Goal: Information Seeking & Learning: Find specific fact

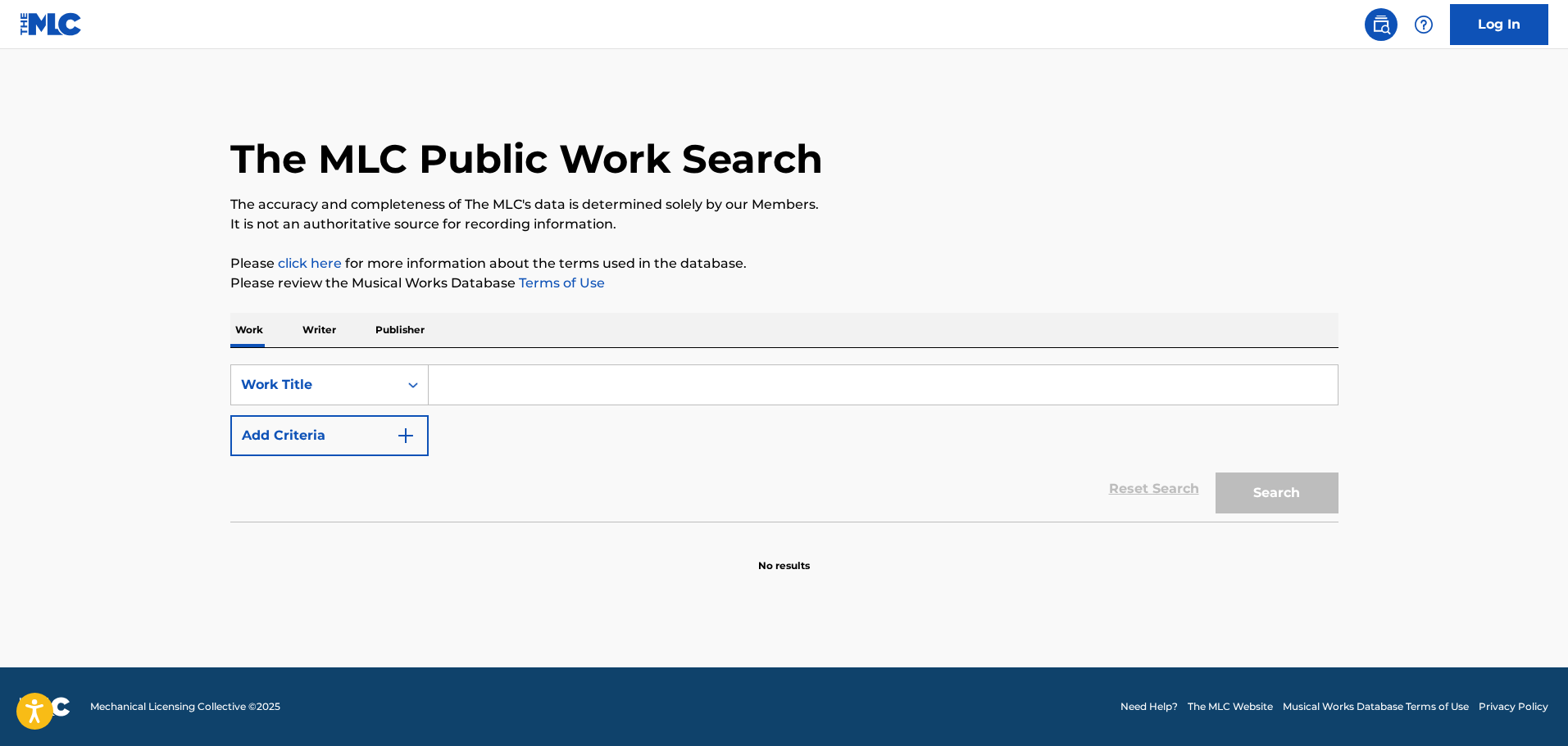
click at [575, 372] on input "Search Form" at bounding box center [883, 385] width 908 height 39
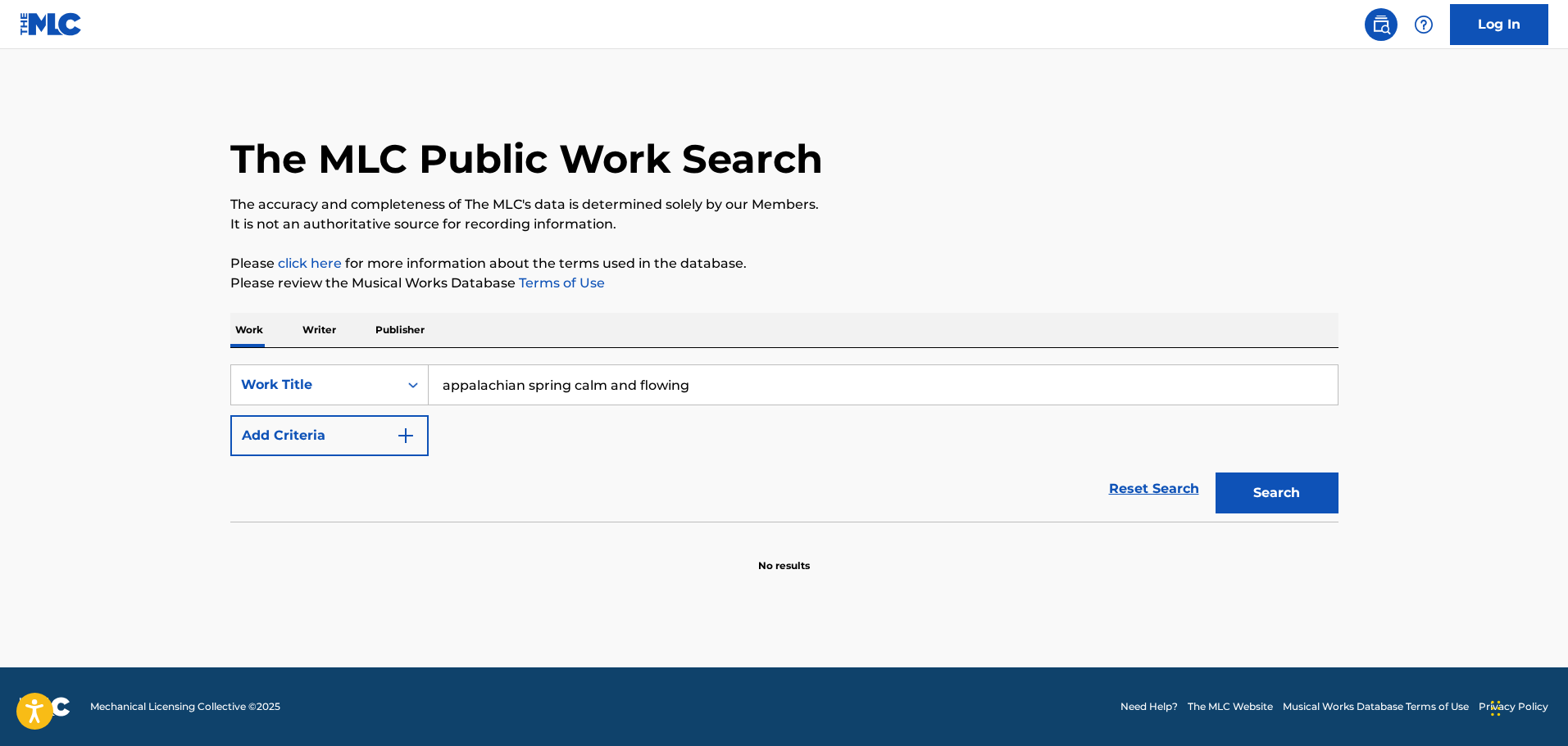
type input "appalachian spring calm and flowing"
click at [1215, 473] on button "Search" at bounding box center [1276, 493] width 123 height 41
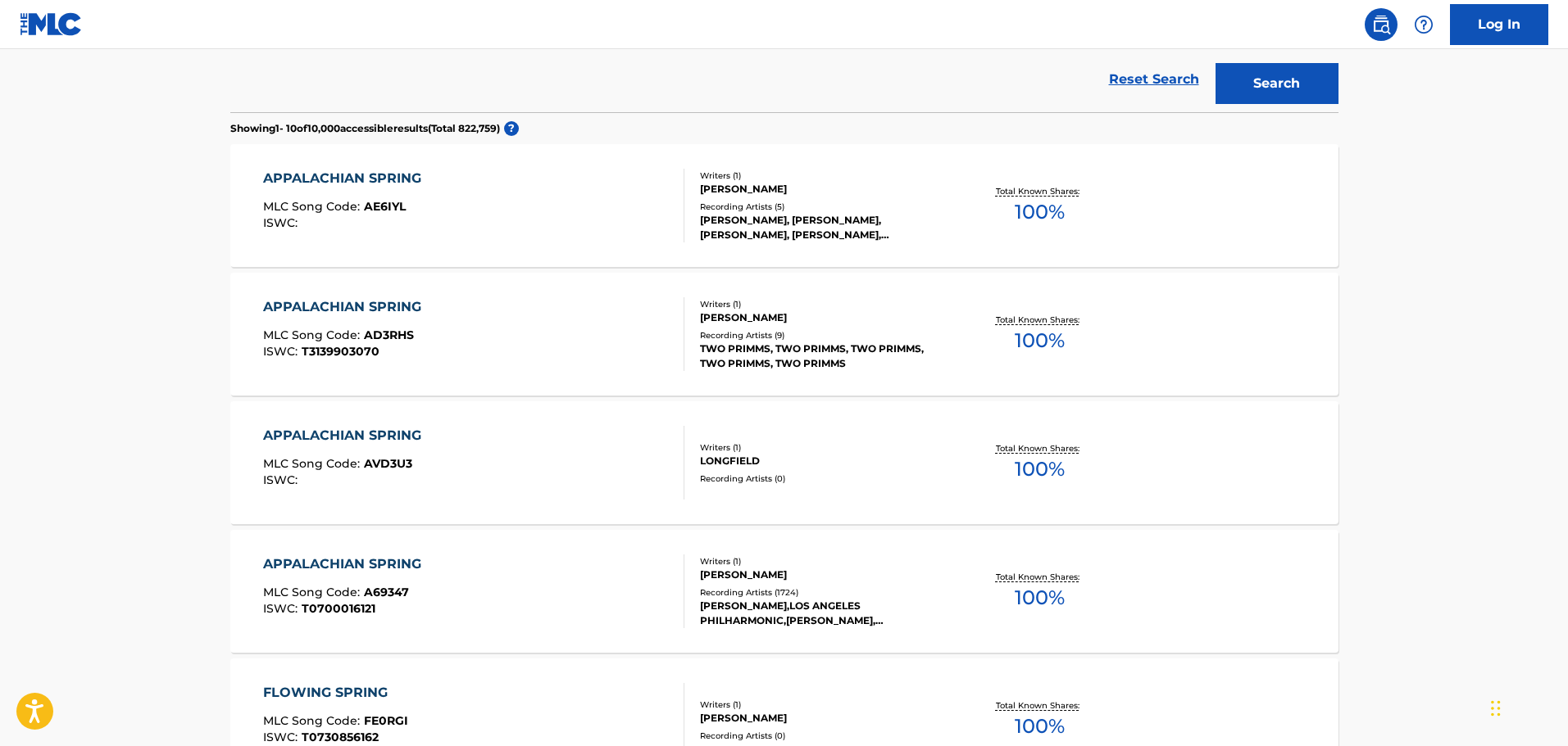
scroll to position [491, 0]
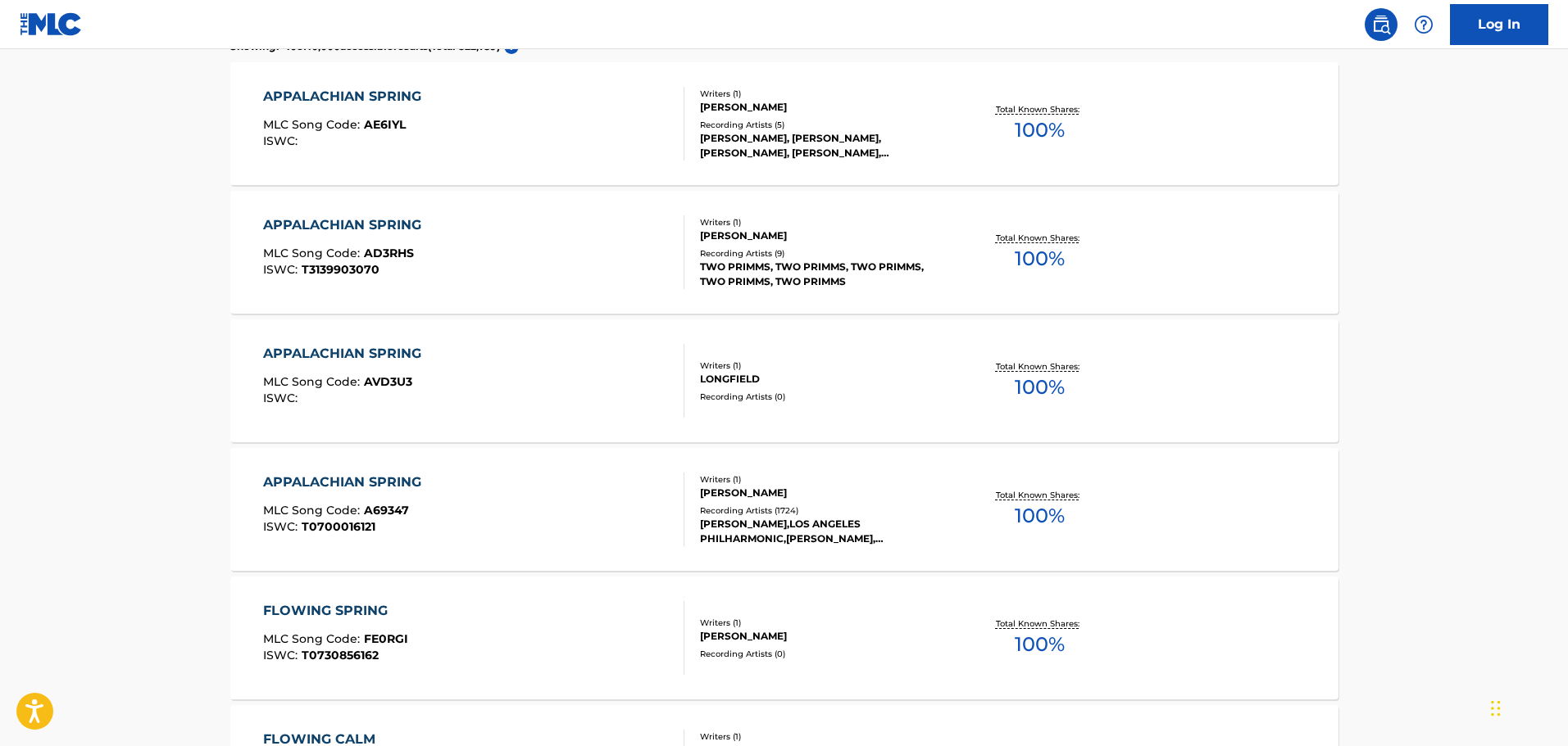
click at [451, 520] on div "APPALACHIAN SPRING MLC Song Code : A69347 ISWC : T0700016121" at bounding box center [474, 509] width 421 height 74
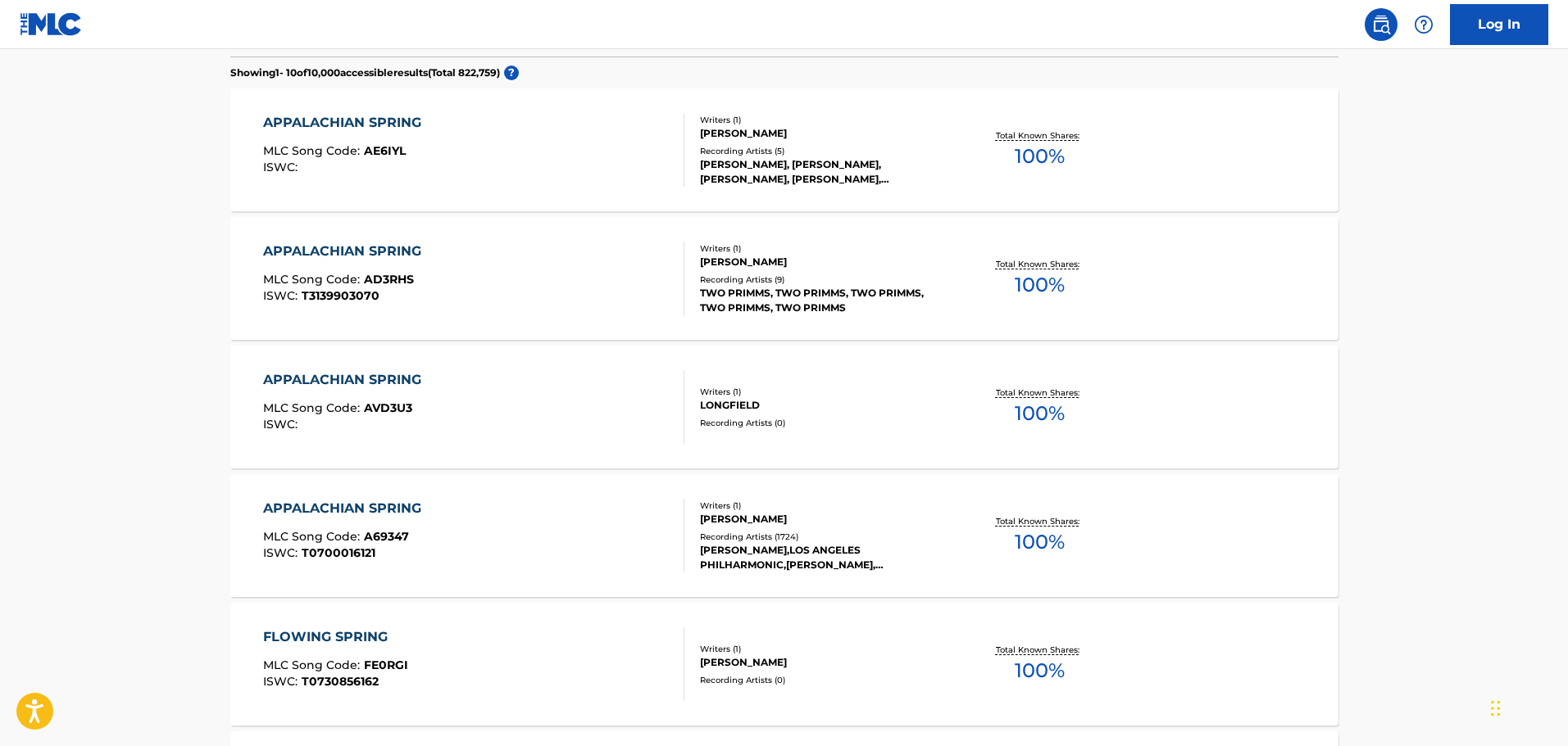
scroll to position [452, 0]
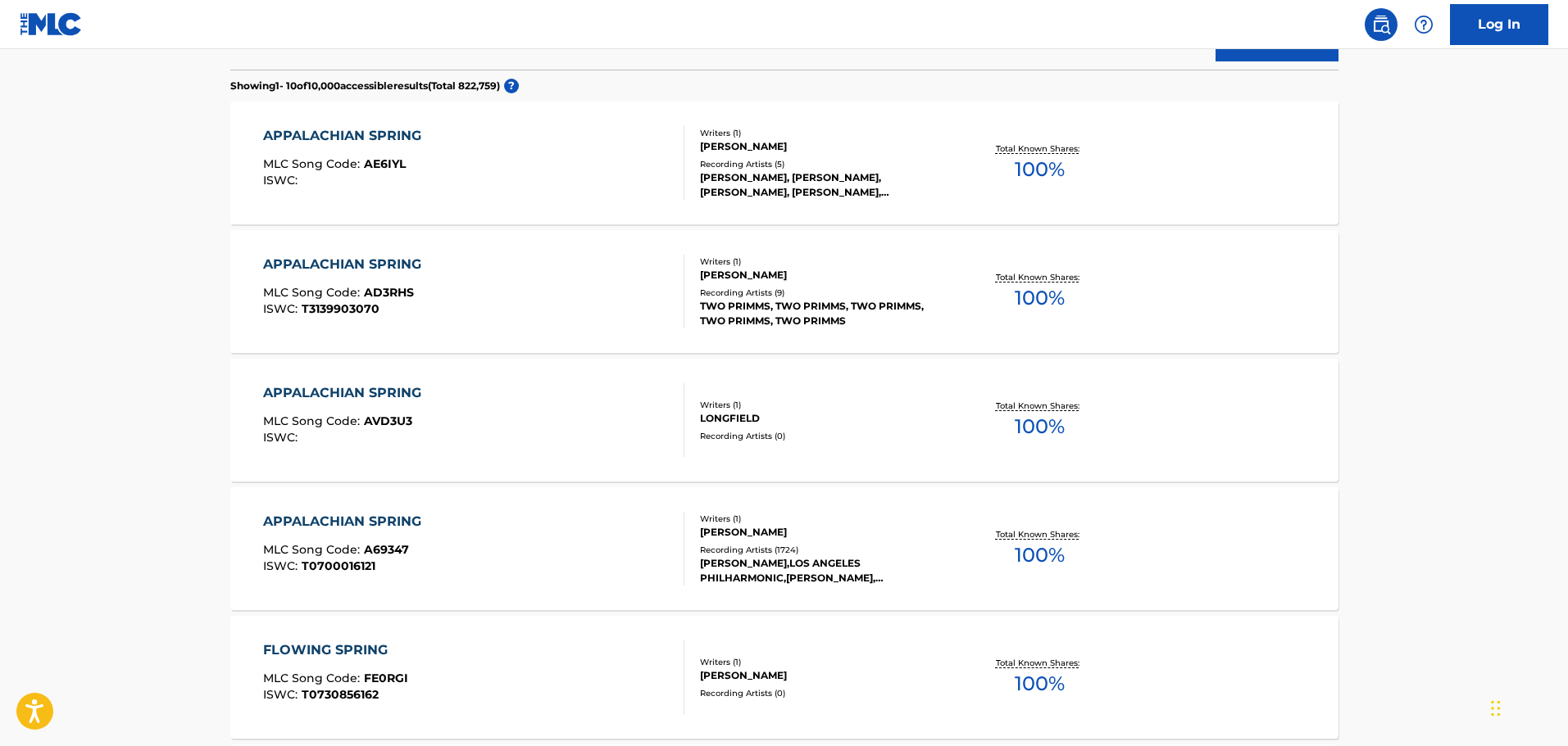
click at [510, 550] on div "APPALACHIAN SPRING MLC Song Code : A69347 ISWC : T0700016121" at bounding box center [474, 548] width 421 height 74
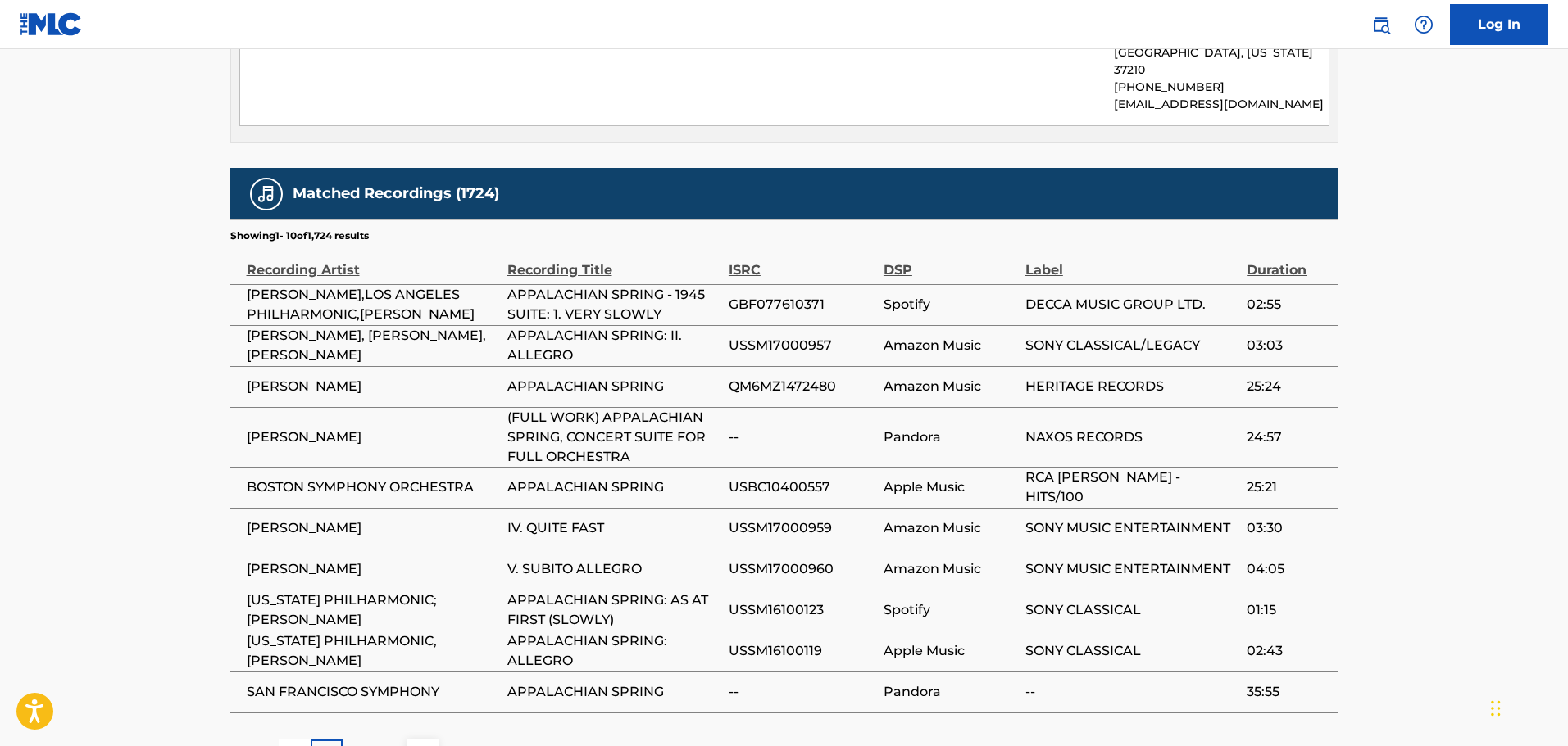
scroll to position [901, 0]
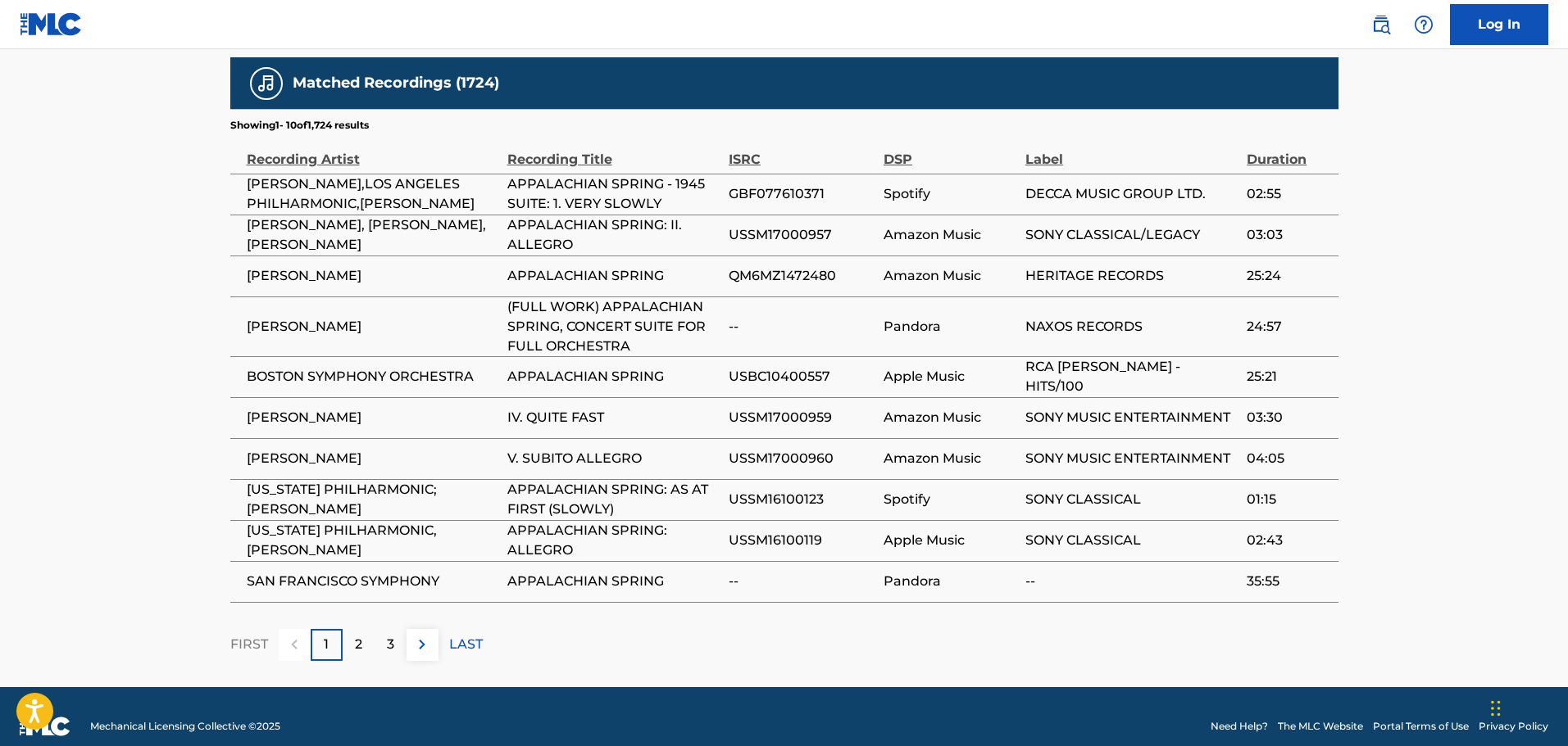
click at [357, 655] on p "2" at bounding box center [359, 645] width 8 height 20
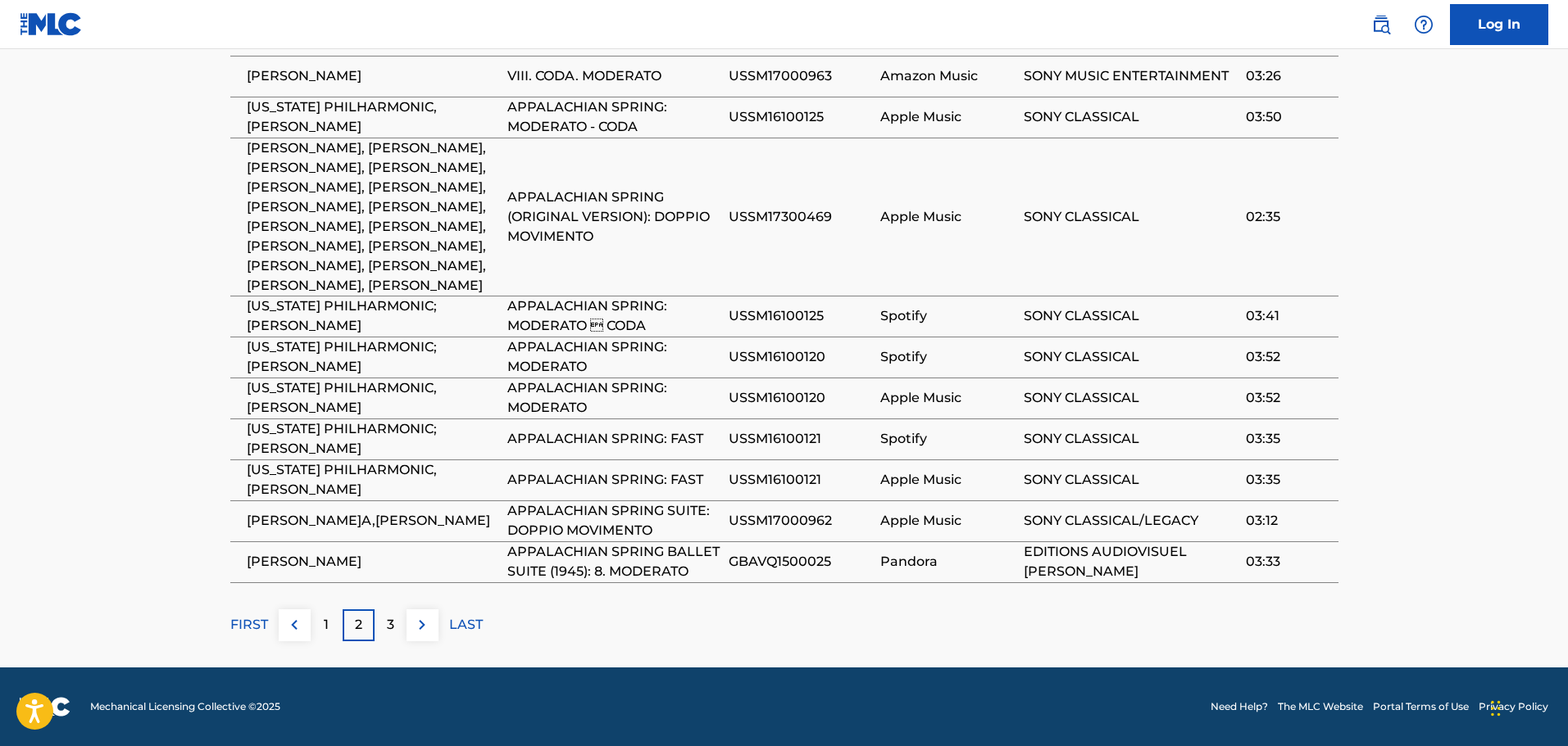
scroll to position [1147, 0]
click at [387, 635] on p "3" at bounding box center [390, 625] width 8 height 20
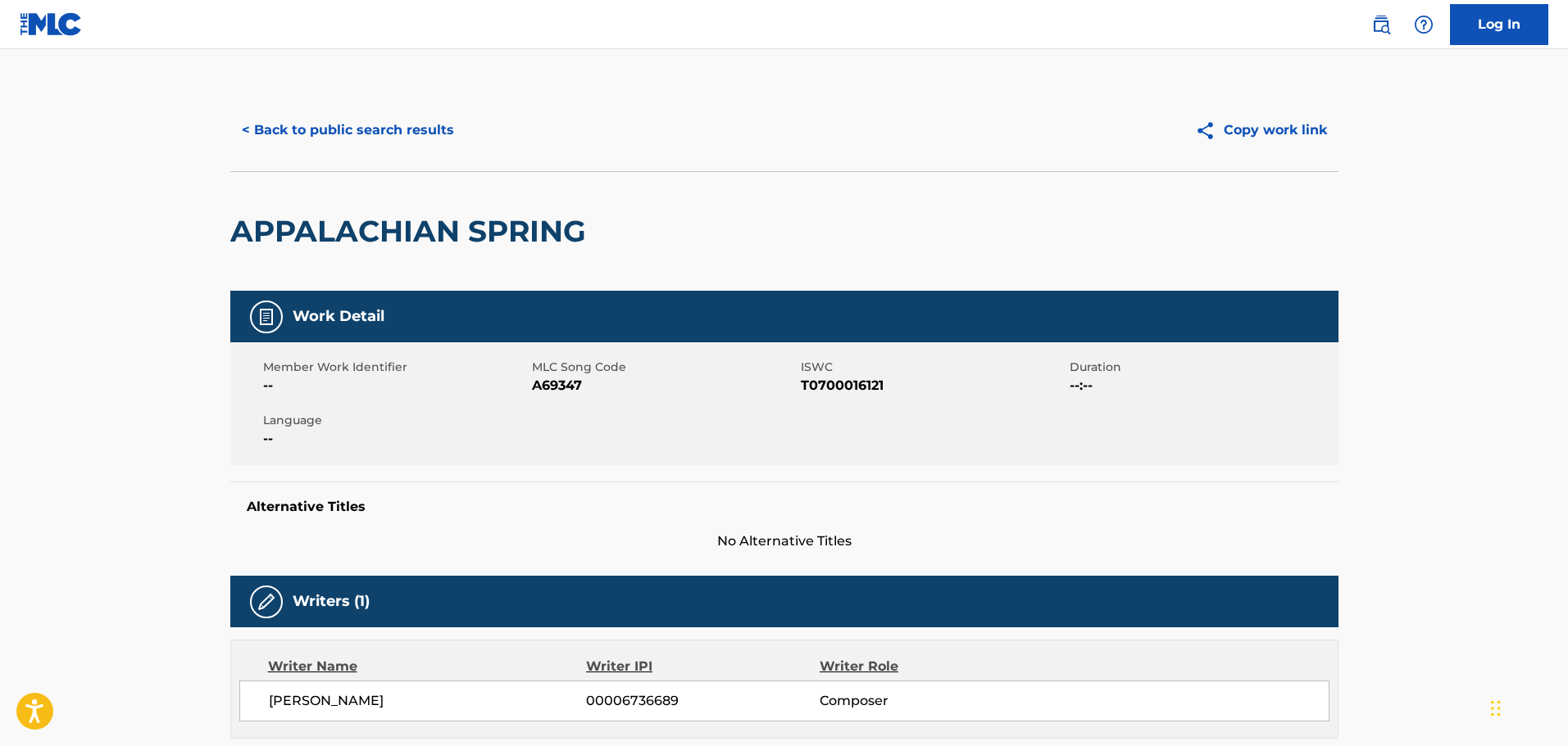
scroll to position [0, 0]
drag, startPoint x: 160, startPoint y: 235, endPoint x: 170, endPoint y: 231, distance: 10.8
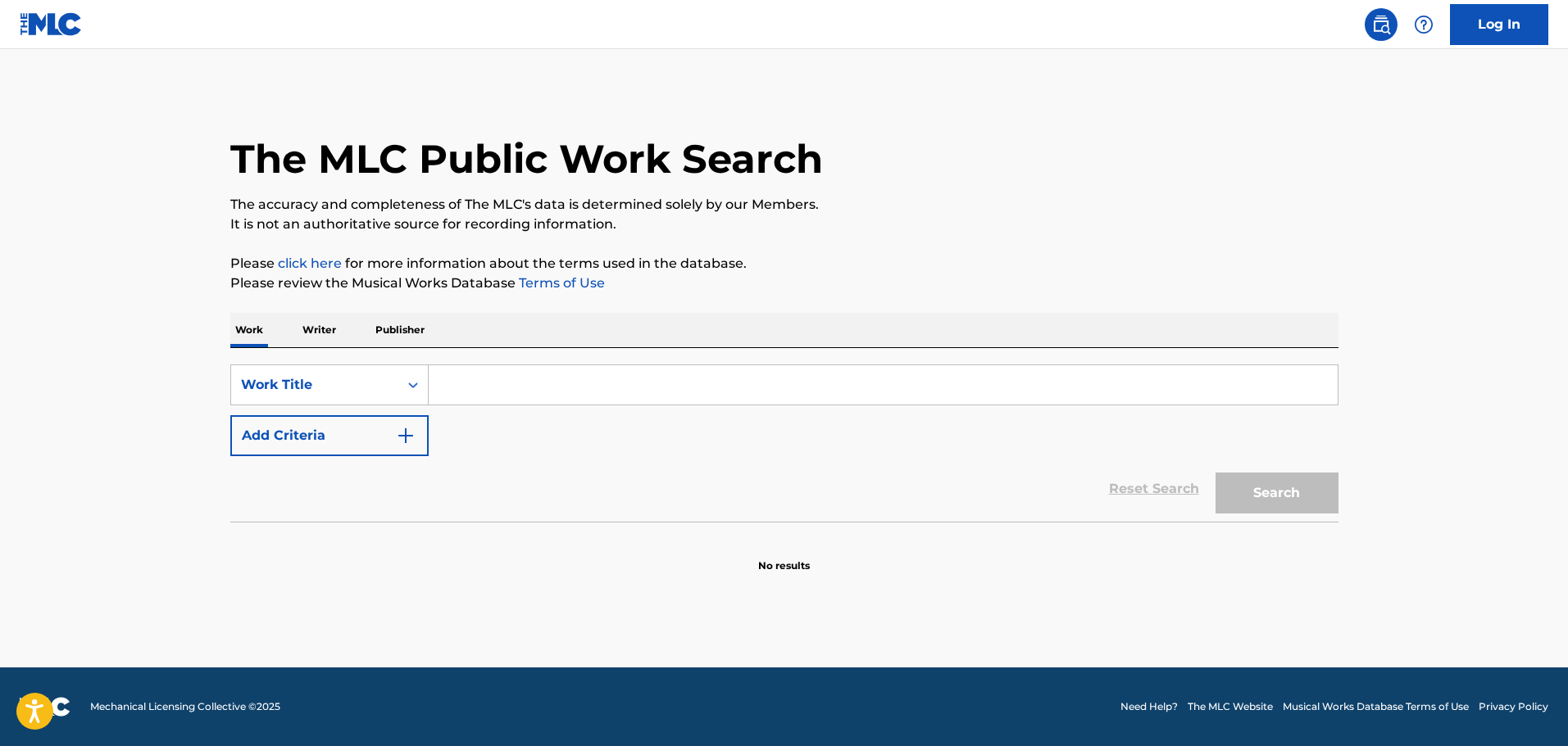
click at [500, 410] on div "SearchWithCriteriaf6502608-6cbb-4def-bed4-9ffcb173b764 Work Title Add Criteria" at bounding box center [784, 410] width 1108 height 91
click at [501, 379] on input "Search Form" at bounding box center [883, 385] width 908 height 39
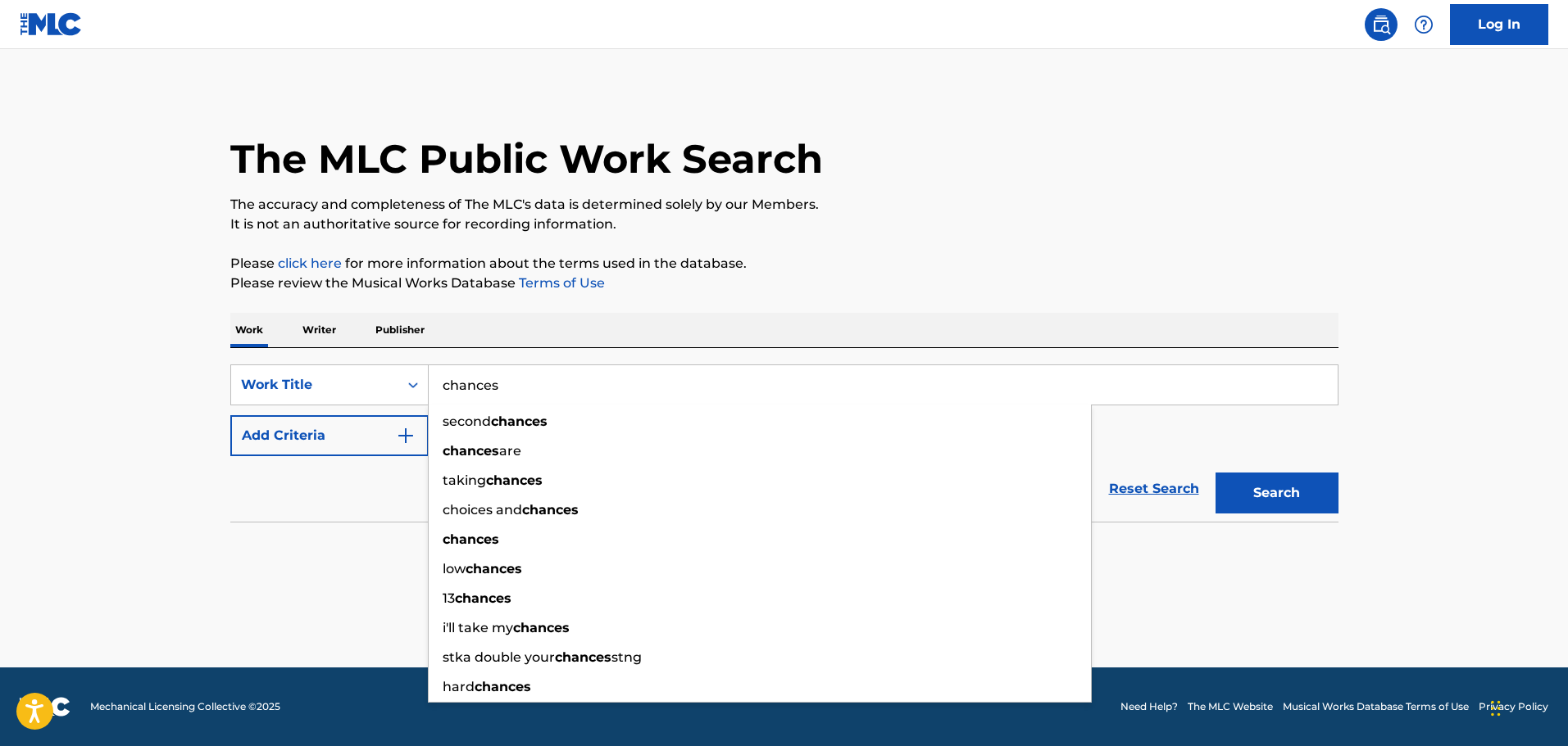
type input "chances"
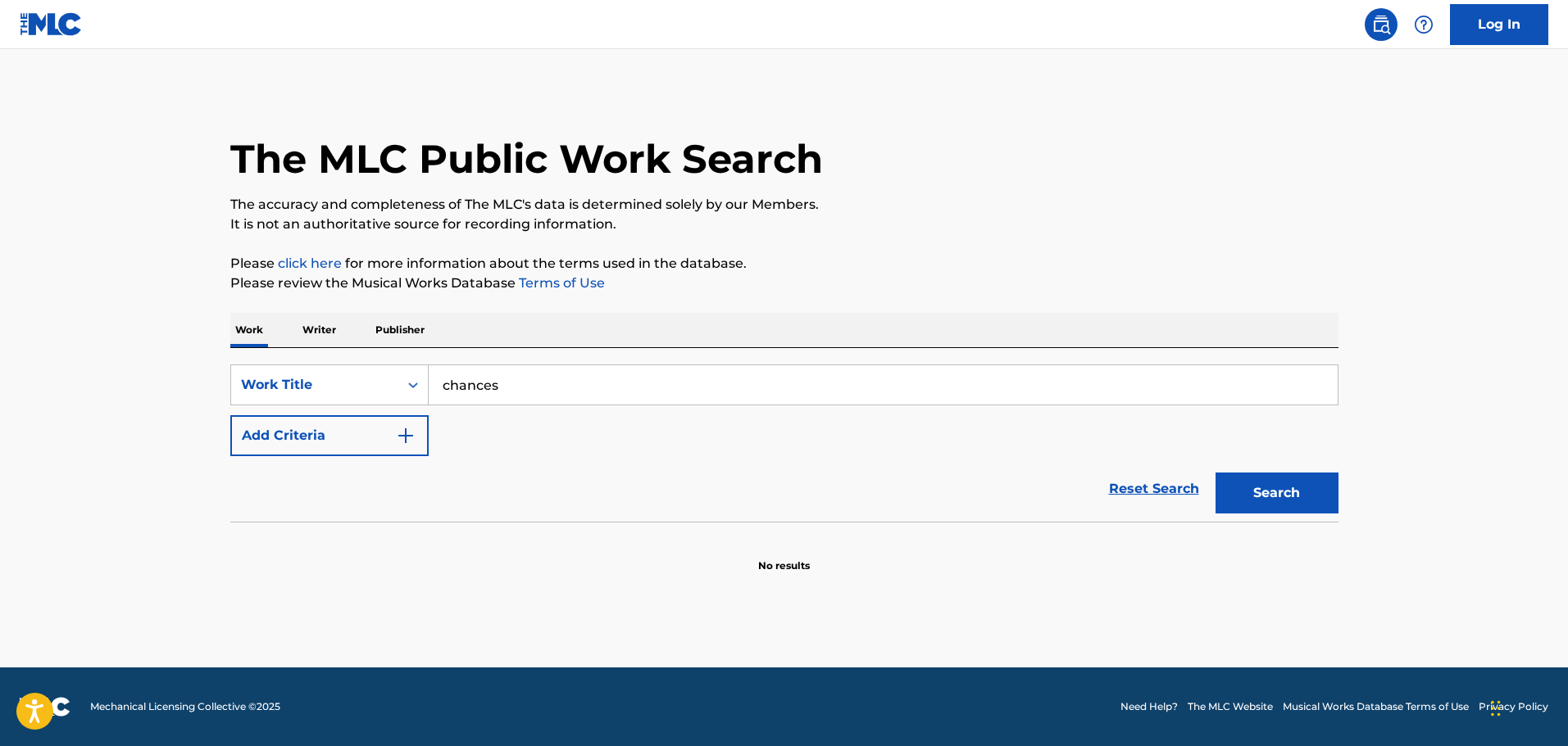
click at [559, 327] on div "Work Writer Publisher" at bounding box center [784, 329] width 1108 height 34
click at [350, 426] on button "Add Criteria" at bounding box center [329, 436] width 199 height 41
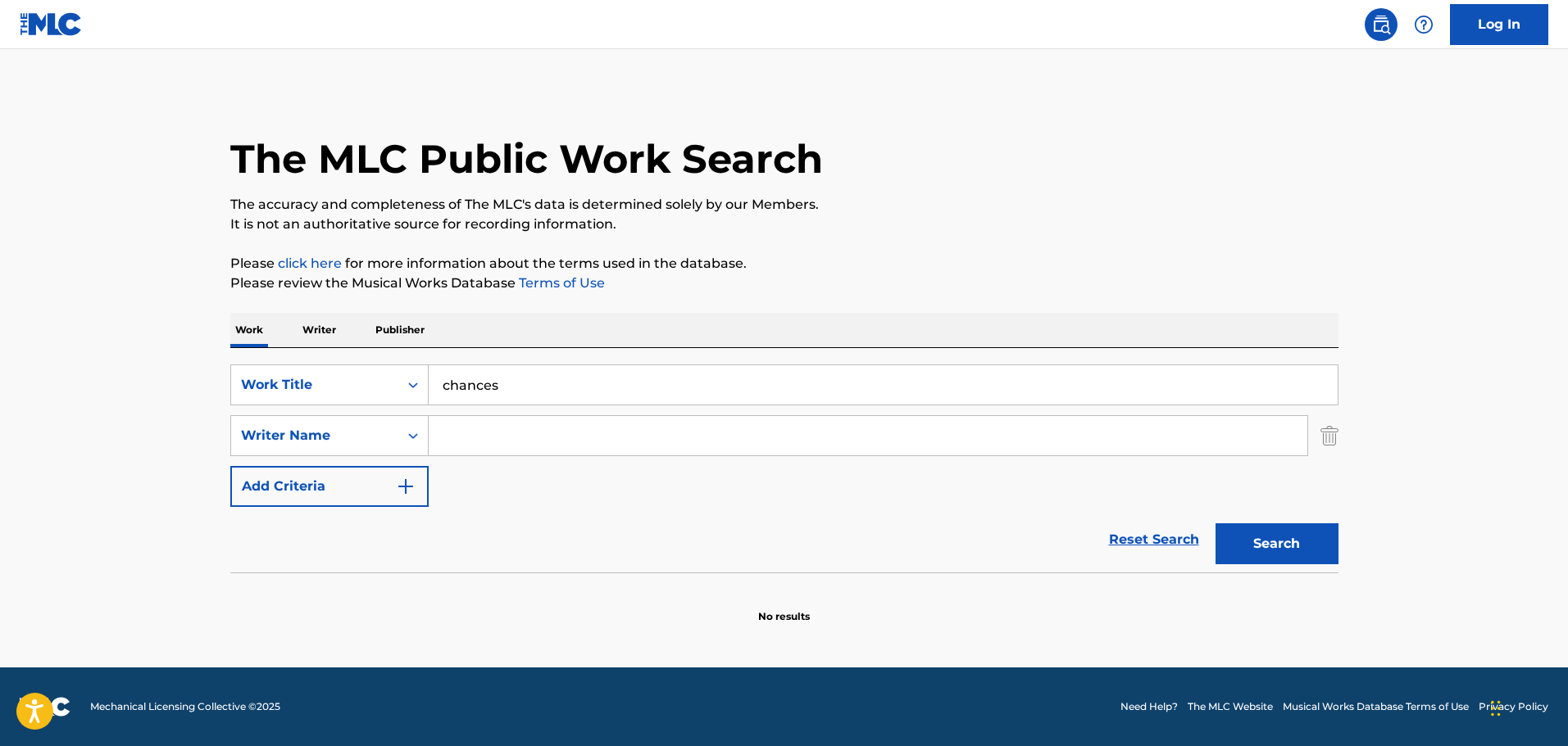
click at [461, 431] on input "Search Form" at bounding box center [868, 435] width 879 height 39
click at [378, 445] on div "Writer Name" at bounding box center [315, 435] width 147 height 20
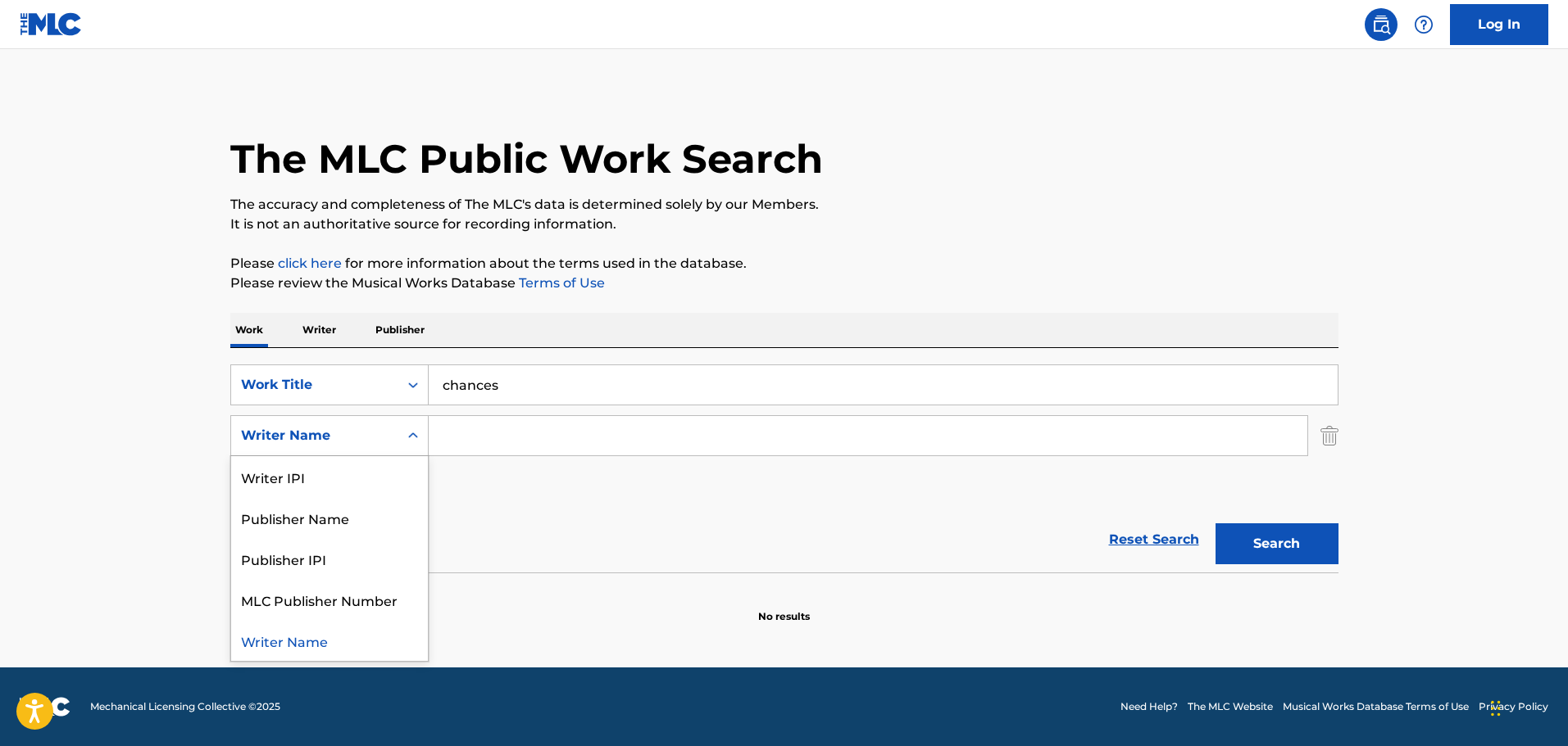
click at [385, 444] on div "Writer Name" at bounding box center [315, 435] width 147 height 20
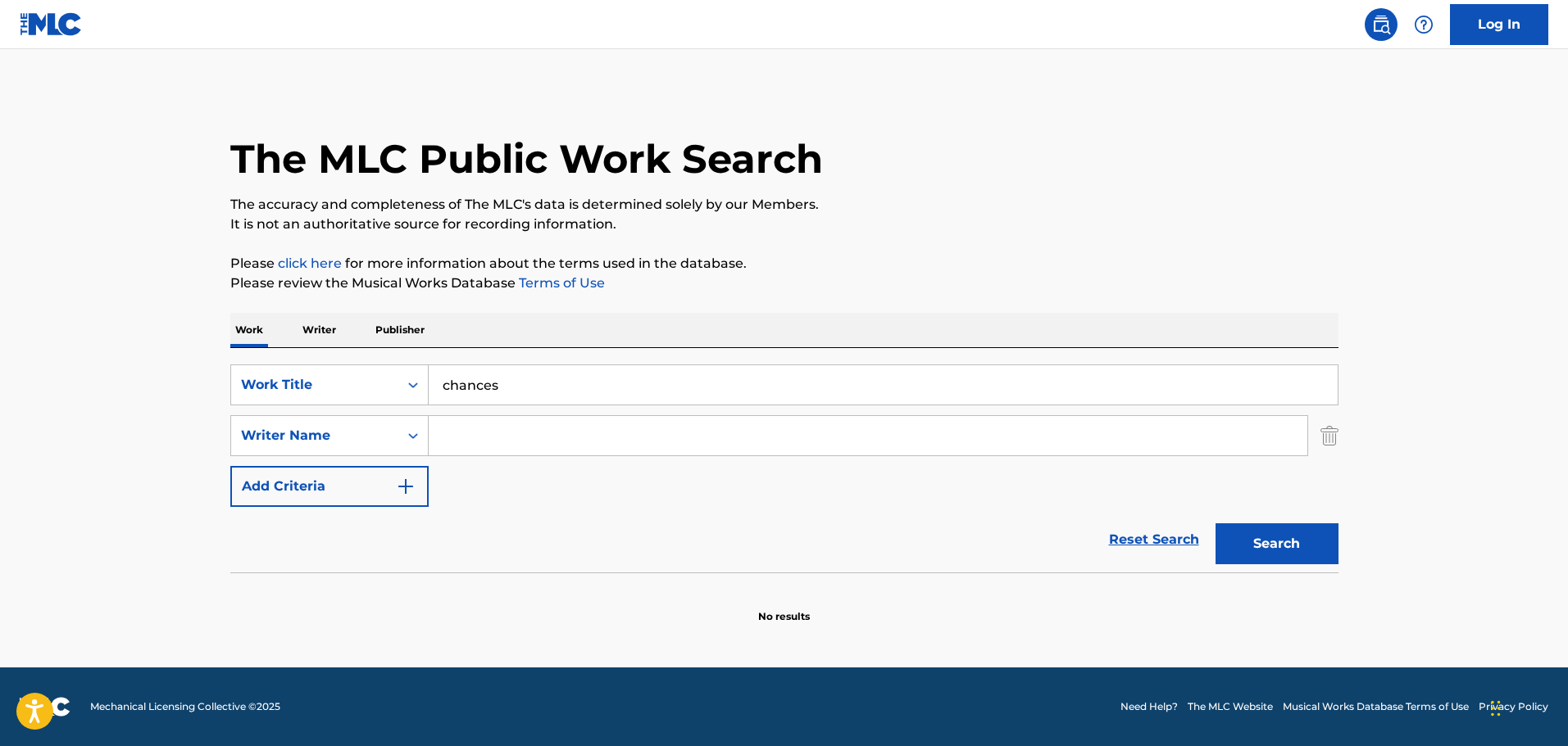
click at [493, 440] on input "Search Form" at bounding box center [868, 435] width 879 height 39
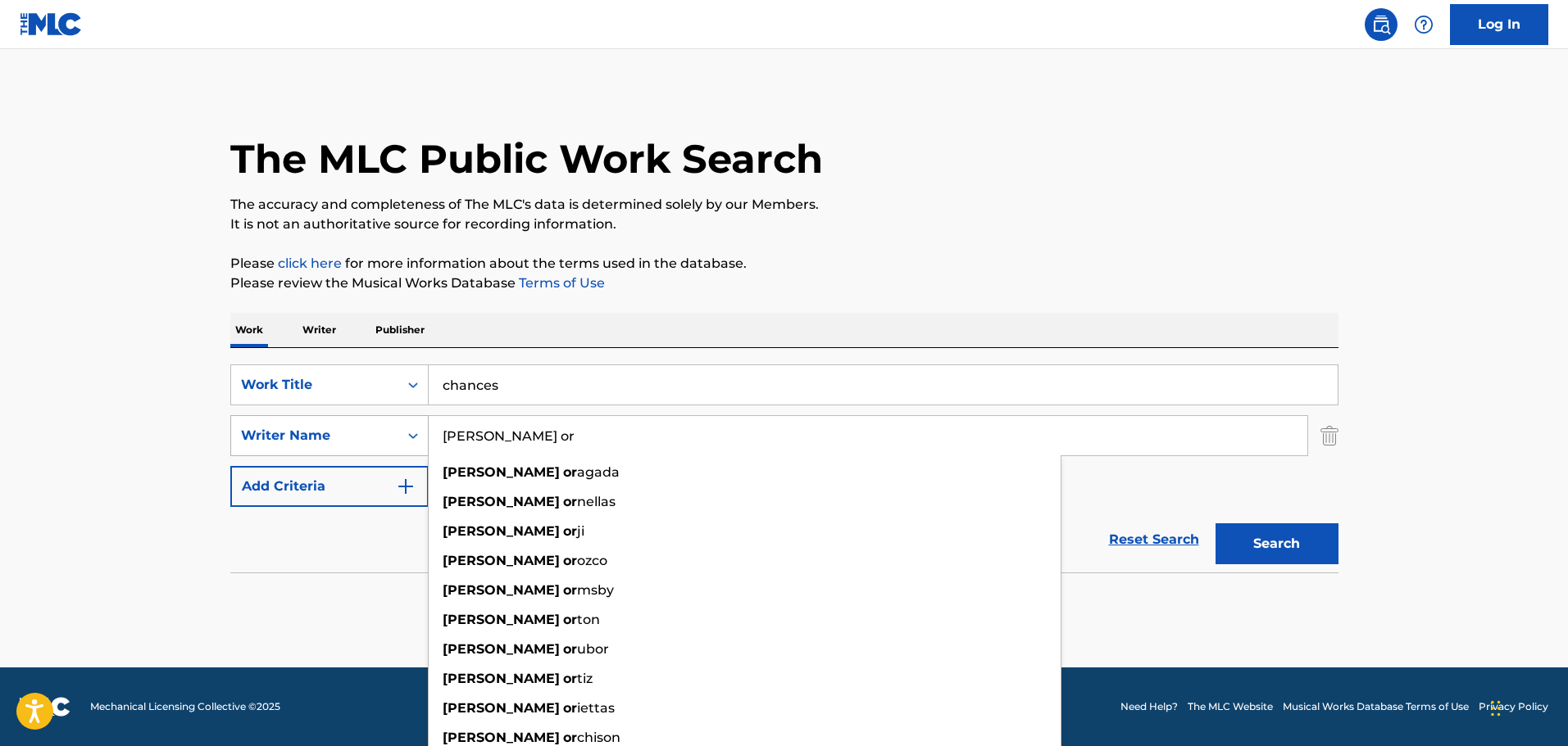
drag, startPoint x: 540, startPoint y: 449, endPoint x: 374, endPoint y: 443, distance: 166.1
click at [374, 443] on div "SearchWithCriteria9d246cb2-a164-4cd7-926d-fbaa46c28671 Writer Name john or john…" at bounding box center [784, 436] width 1108 height 41
paste input "John Ondrasik"
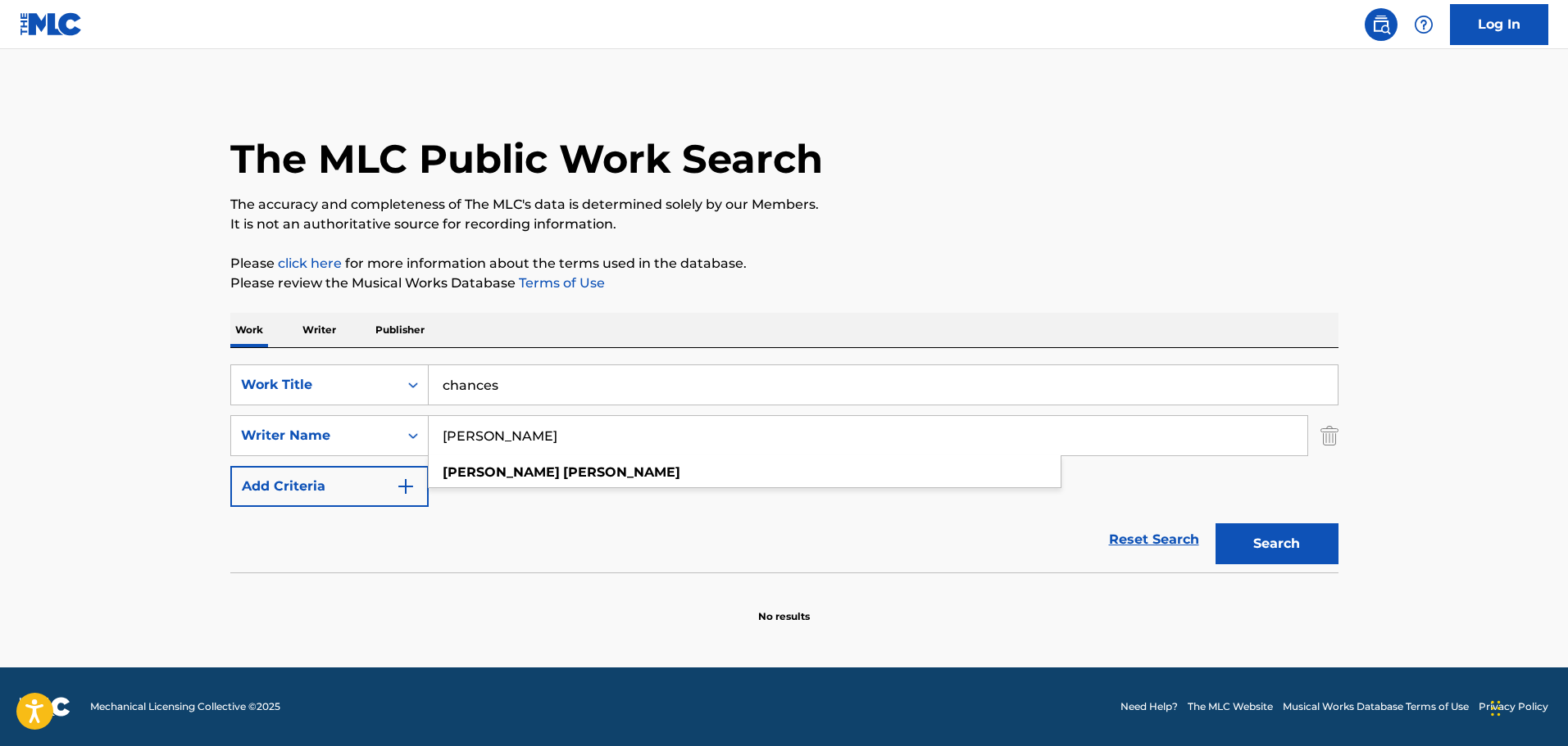
type input "John Ondrasik"
click at [1215, 524] on button "Search" at bounding box center [1276, 545] width 123 height 41
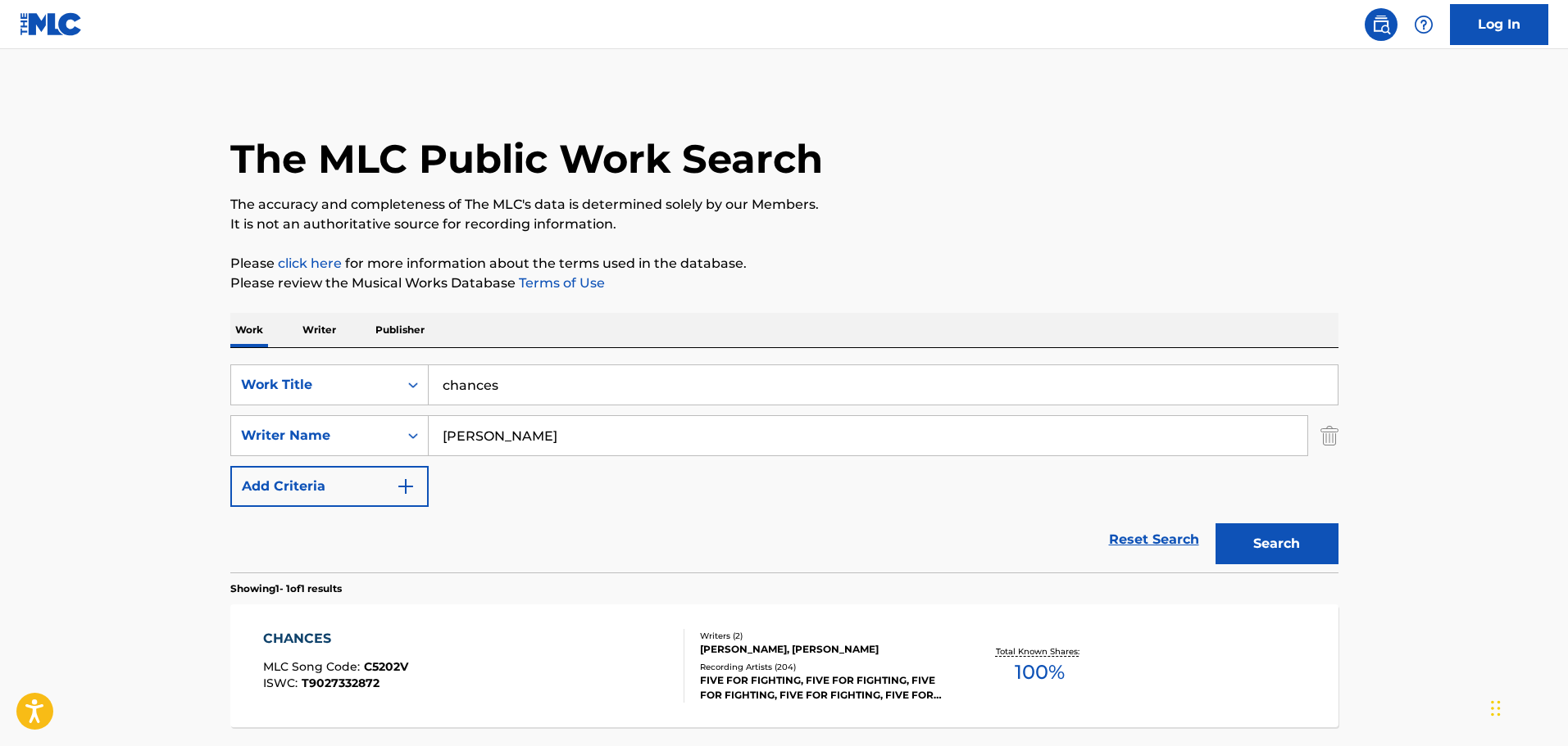
click at [535, 656] on div "CHANCES MLC Song Code : C5202V ISWC : T9027332872" at bounding box center [474, 665] width 421 height 74
